Goal: Obtain resource: Download file/media

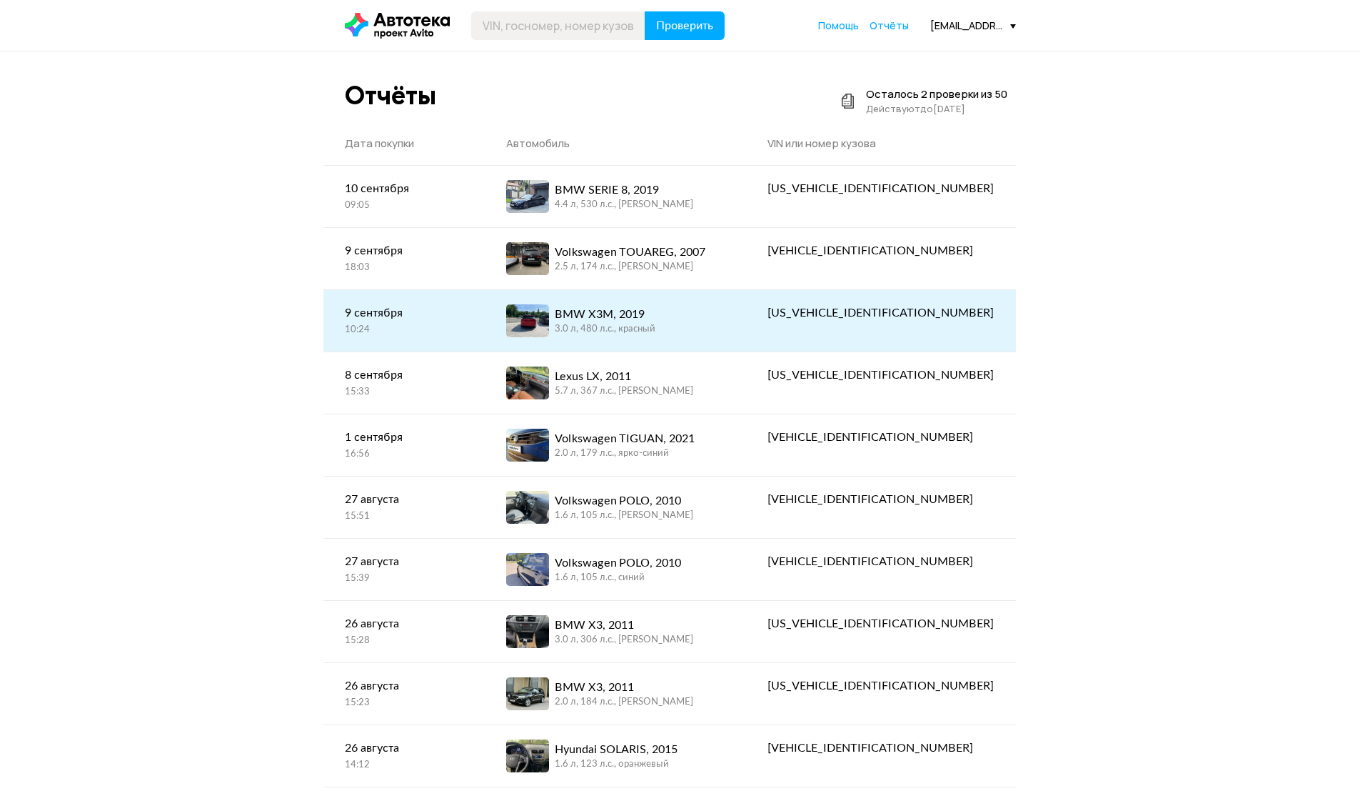
click at [656, 333] on div "3.0 л, 480 л.c., красный" at bounding box center [605, 329] width 101 height 13
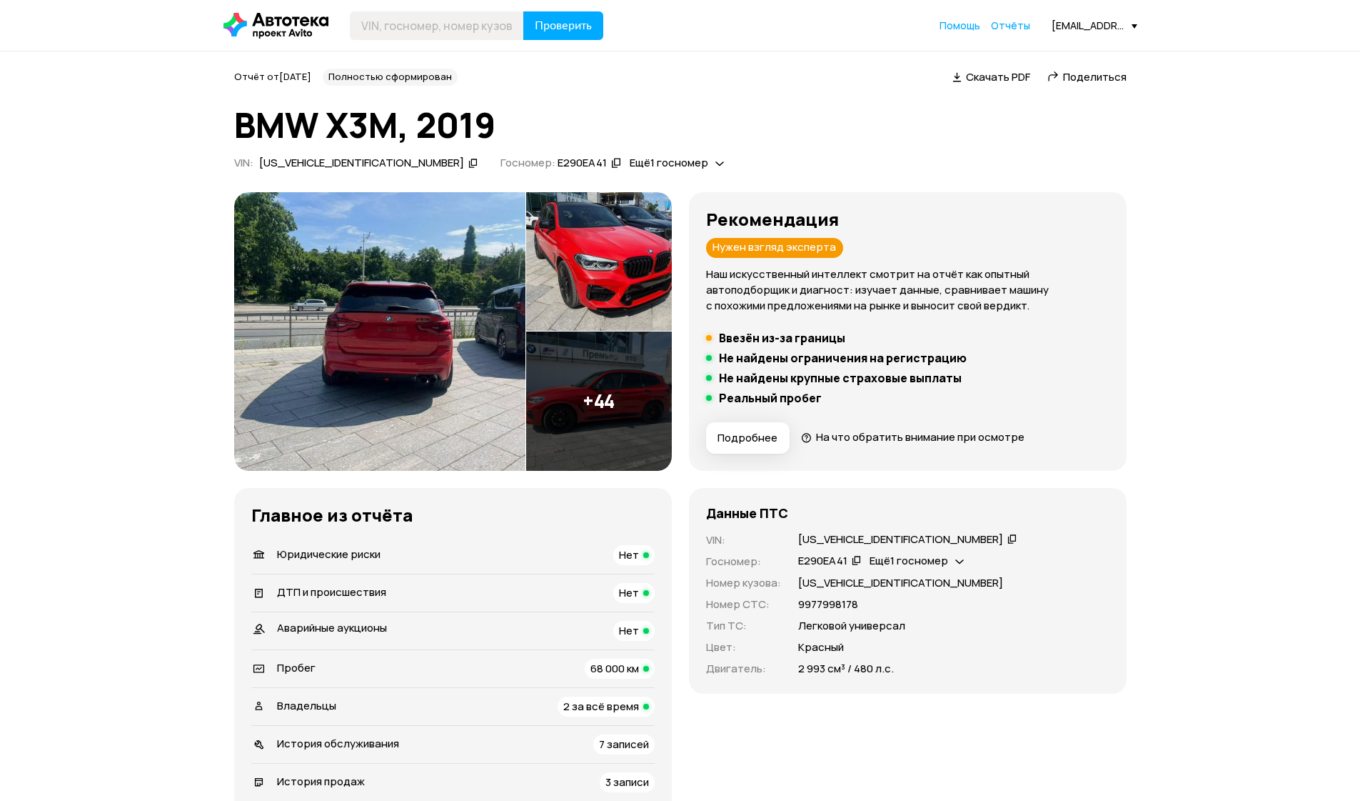
click at [381, 372] on img at bounding box center [379, 331] width 291 height 279
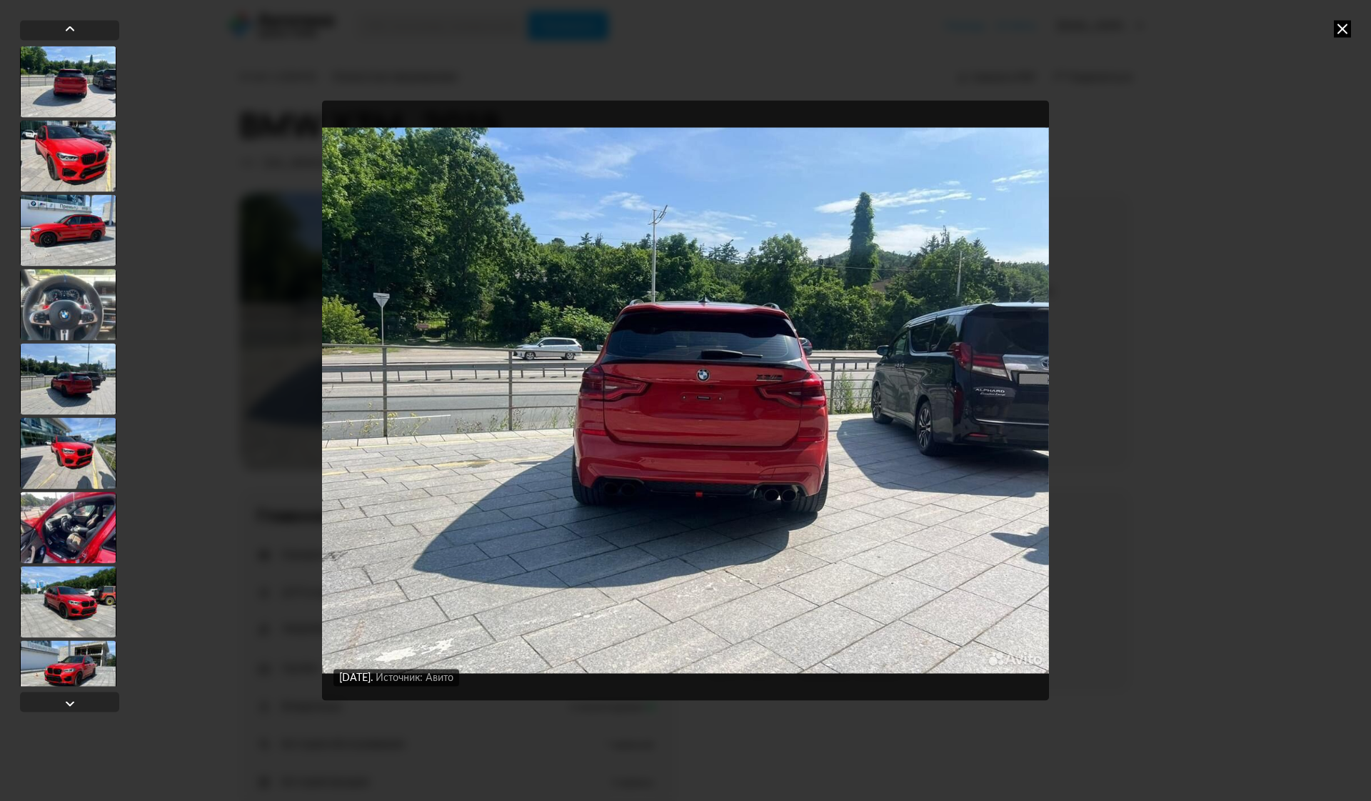
click at [1333, 26] on div "[DATE] Источник: Авито [DATE] Источник: Авито [DATE] Источник: Авито [DATE] Ист…" at bounding box center [685, 400] width 1371 height 801
click at [1342, 29] on icon at bounding box center [1342, 28] width 17 height 17
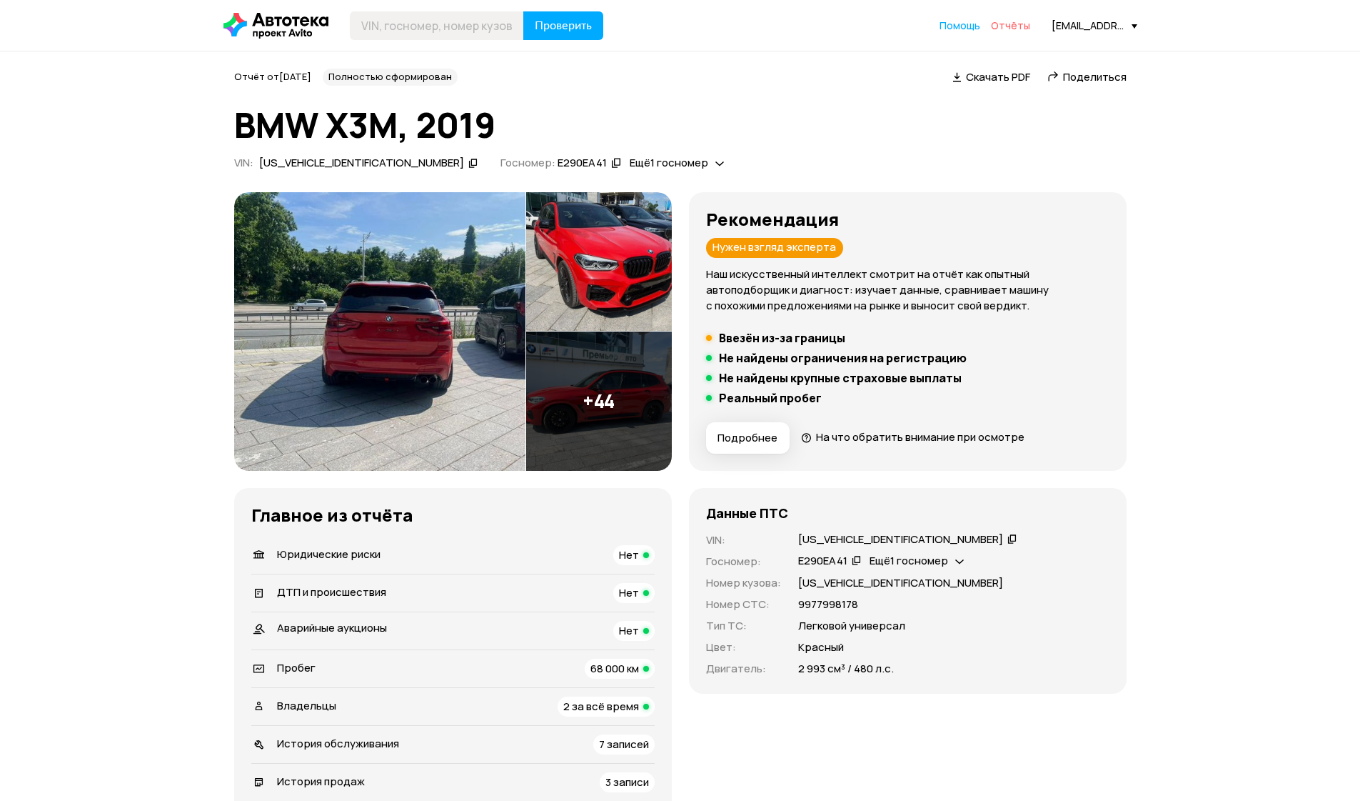
click at [1014, 24] on span "Отчёты" at bounding box center [1010, 26] width 39 height 14
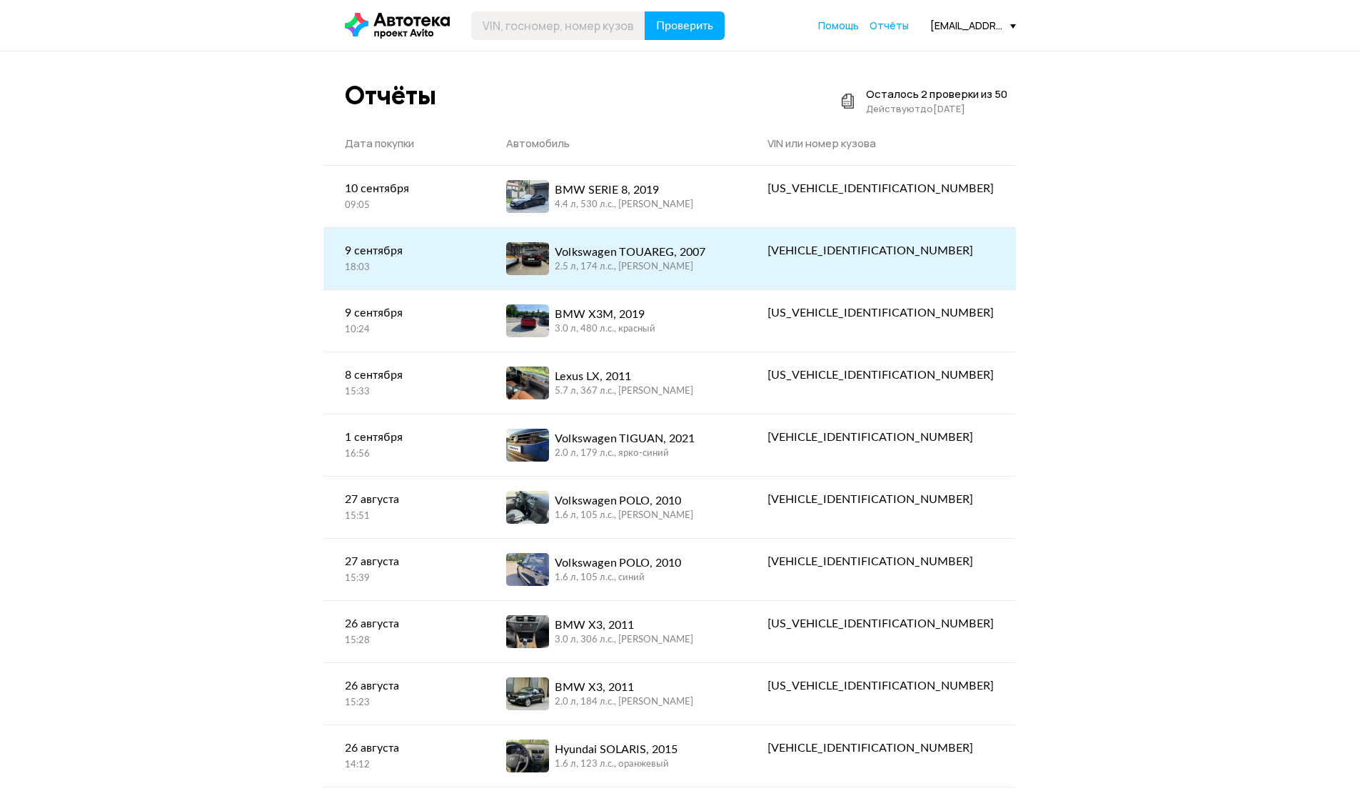
click at [706, 254] on div "Volkswagen TOUAREG, 2007" at bounding box center [630, 252] width 151 height 17
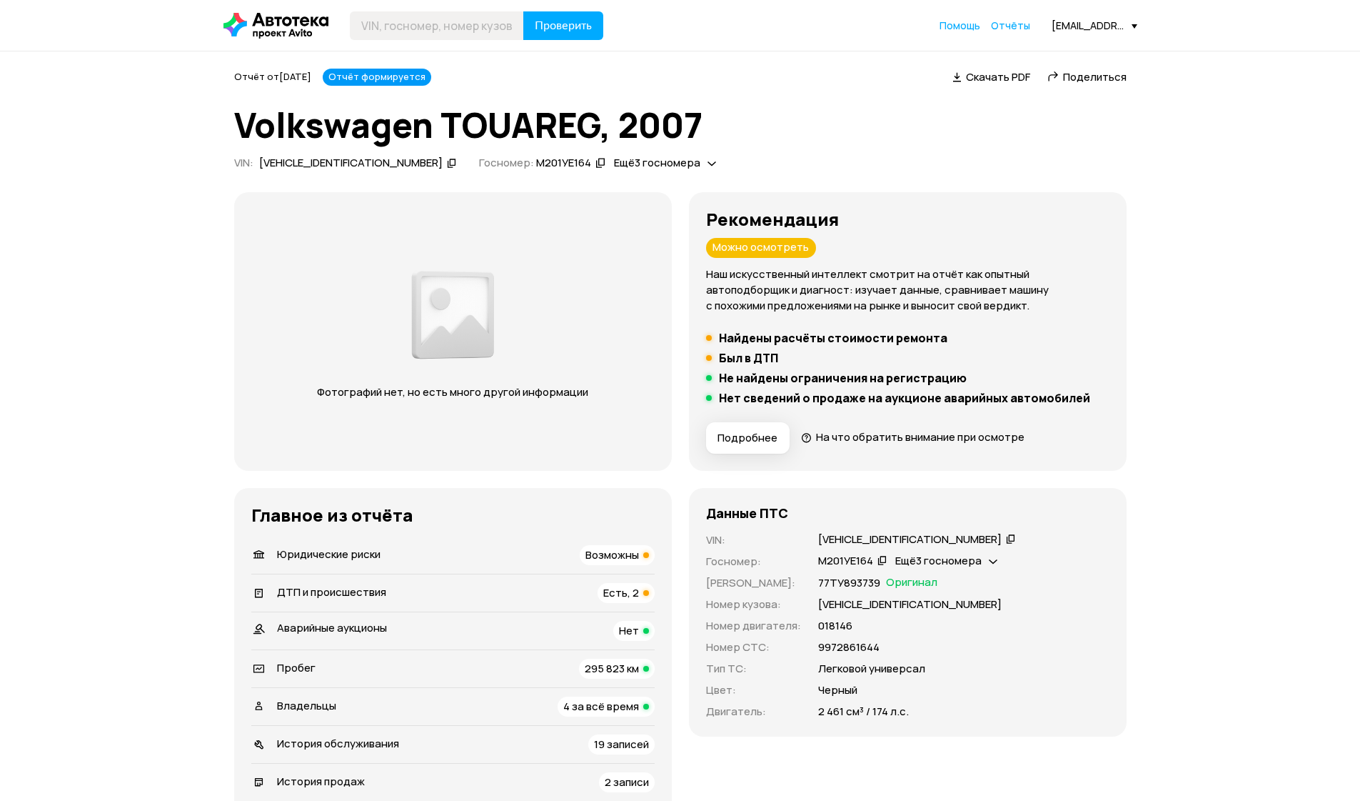
scroll to position [381, 0]
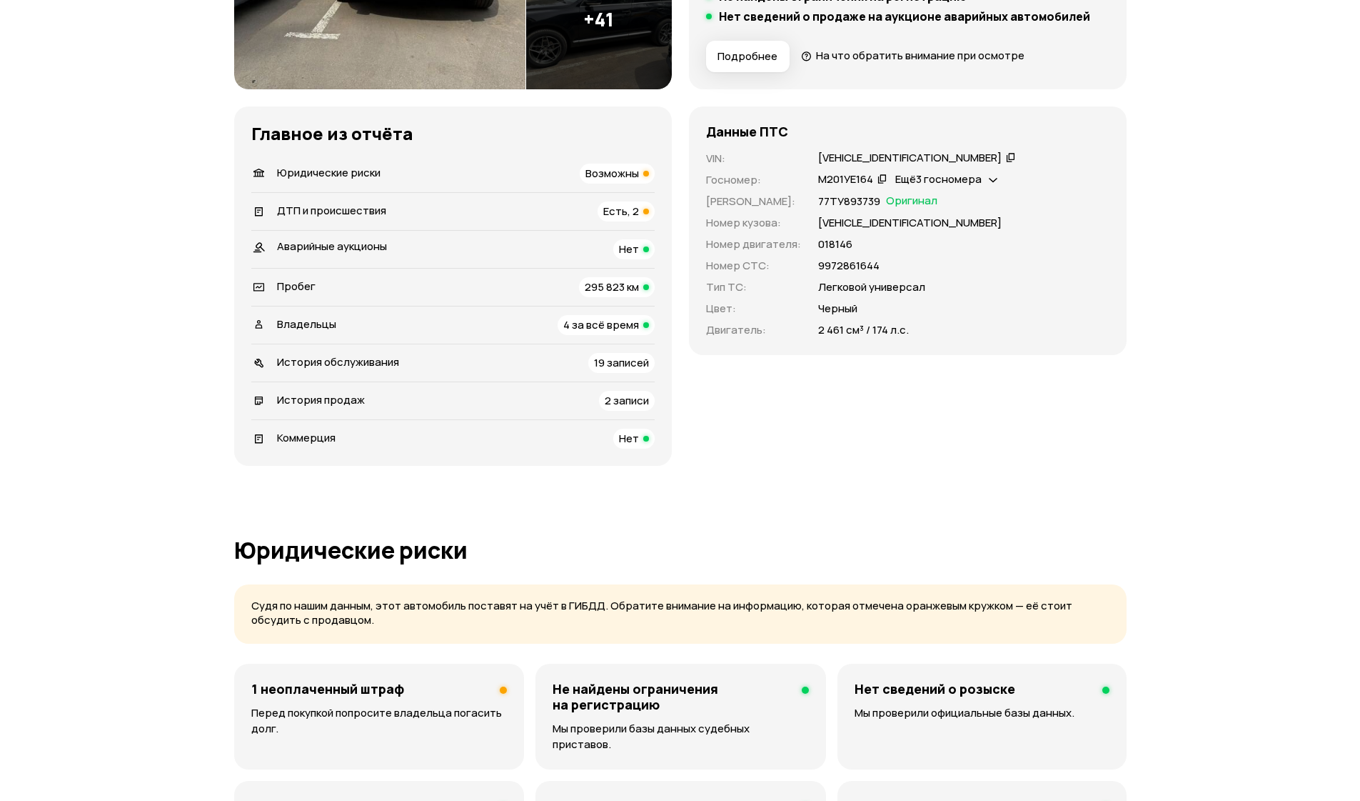
click at [613, 283] on span "295 823 км" at bounding box center [612, 286] width 54 height 15
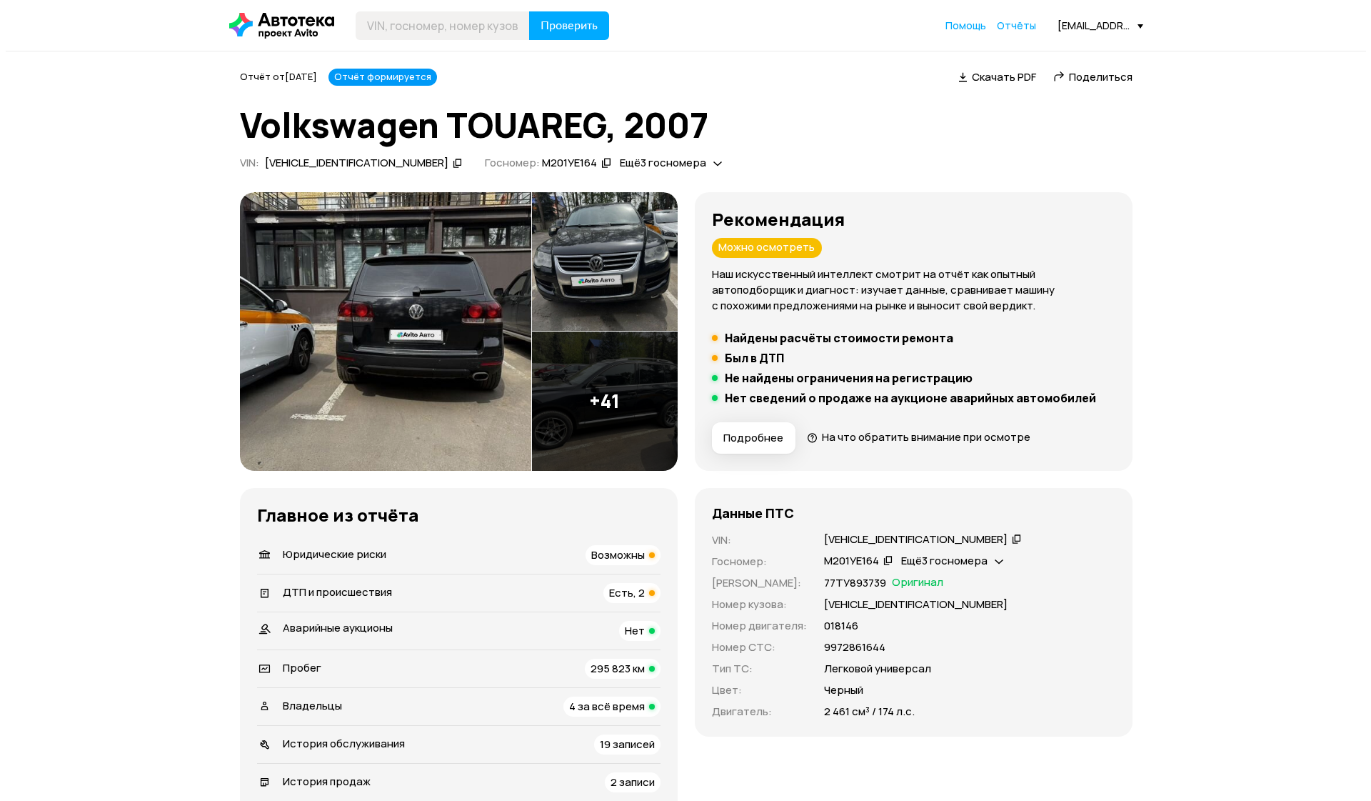
scroll to position [0, 0]
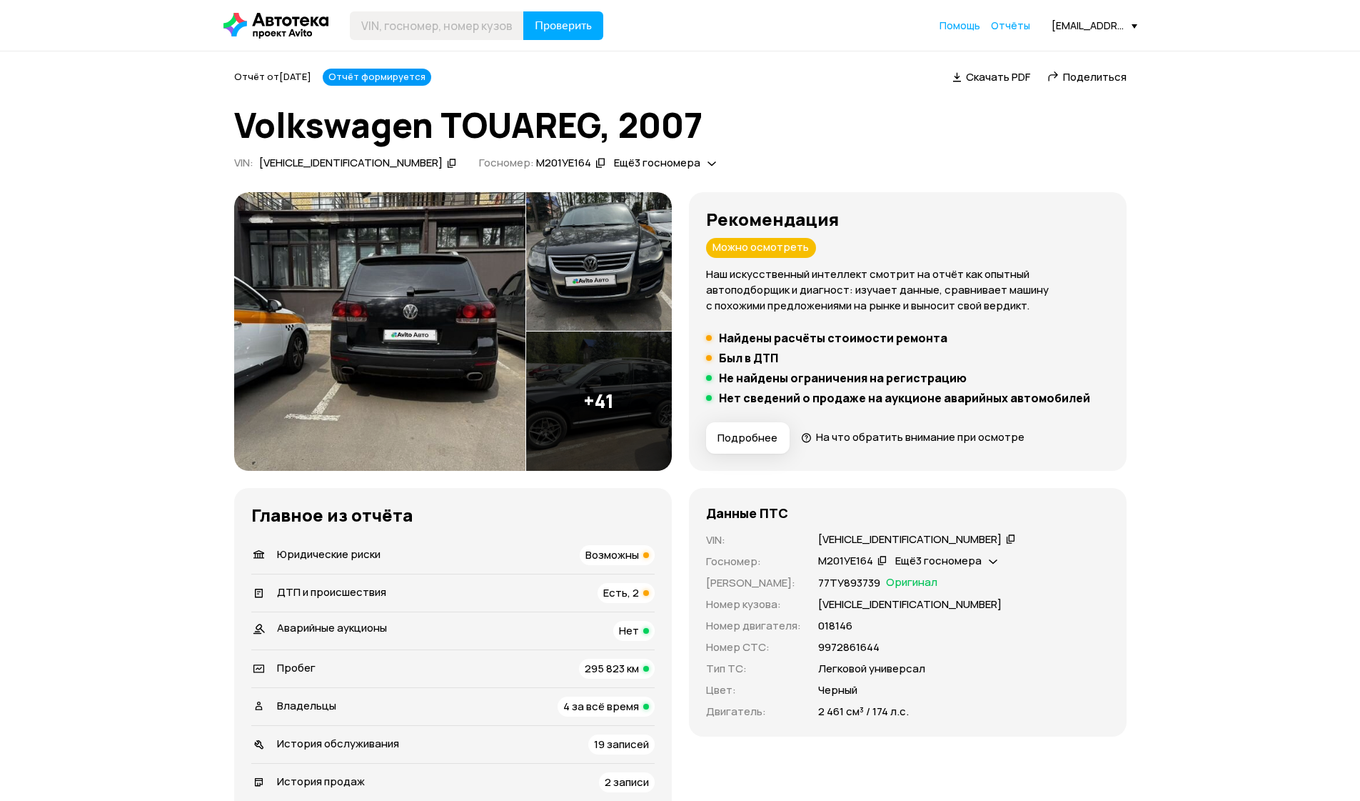
click at [1000, 73] on span "Скачать PDF" at bounding box center [998, 76] width 64 height 15
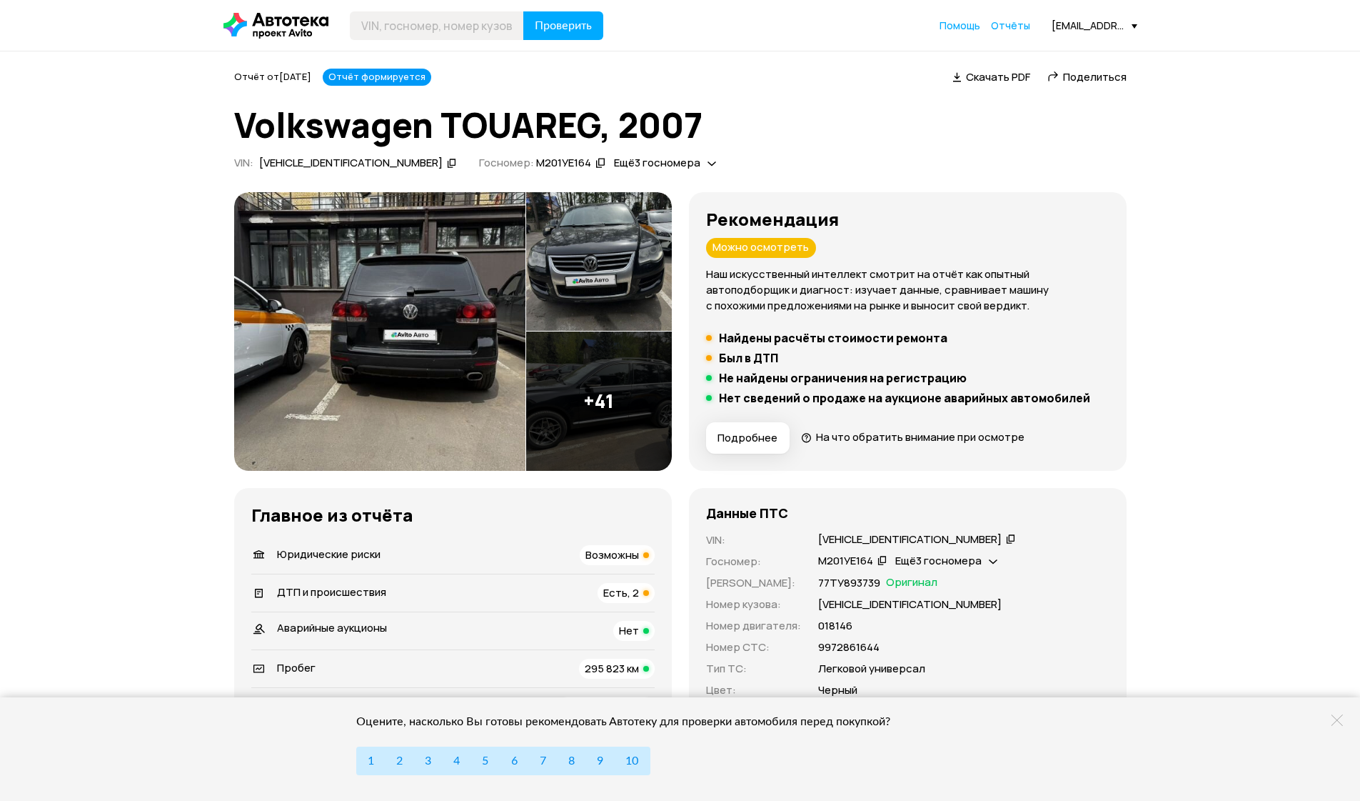
click at [421, 273] on img at bounding box center [379, 331] width 291 height 279
